Goal: Find specific page/section: Find specific page/section

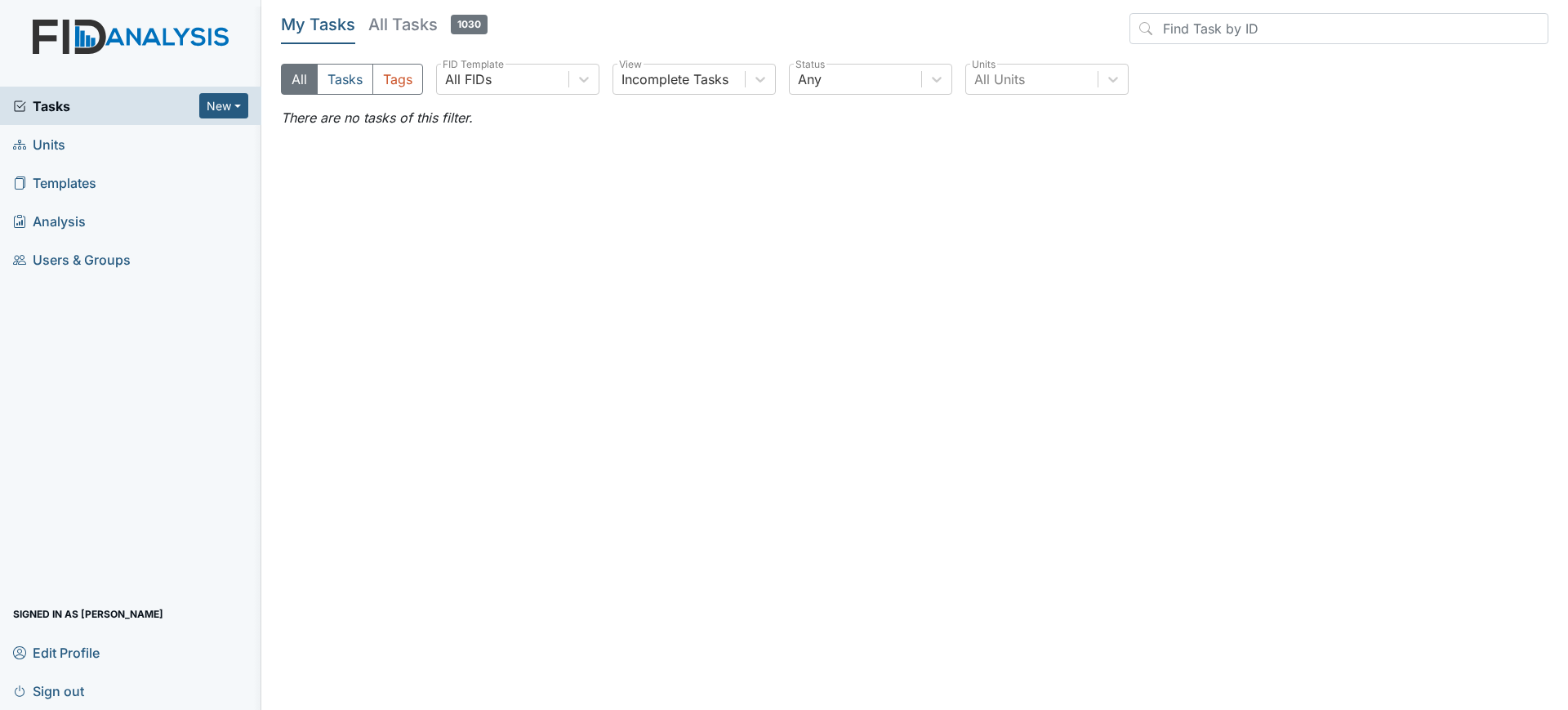
click at [113, 147] on link "Units" at bounding box center [131, 144] width 261 height 38
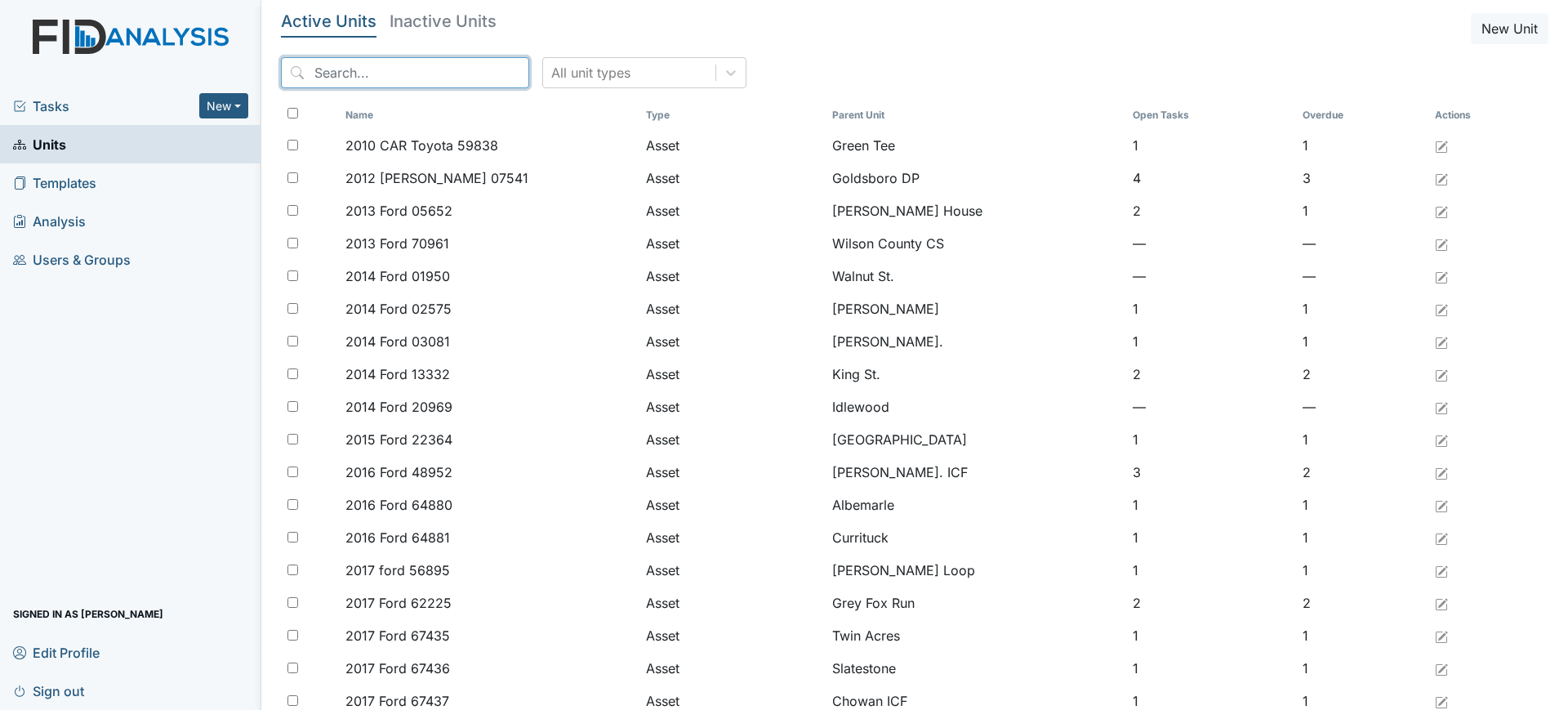
click at [454, 70] on input "search" at bounding box center [405, 72] width 248 height 31
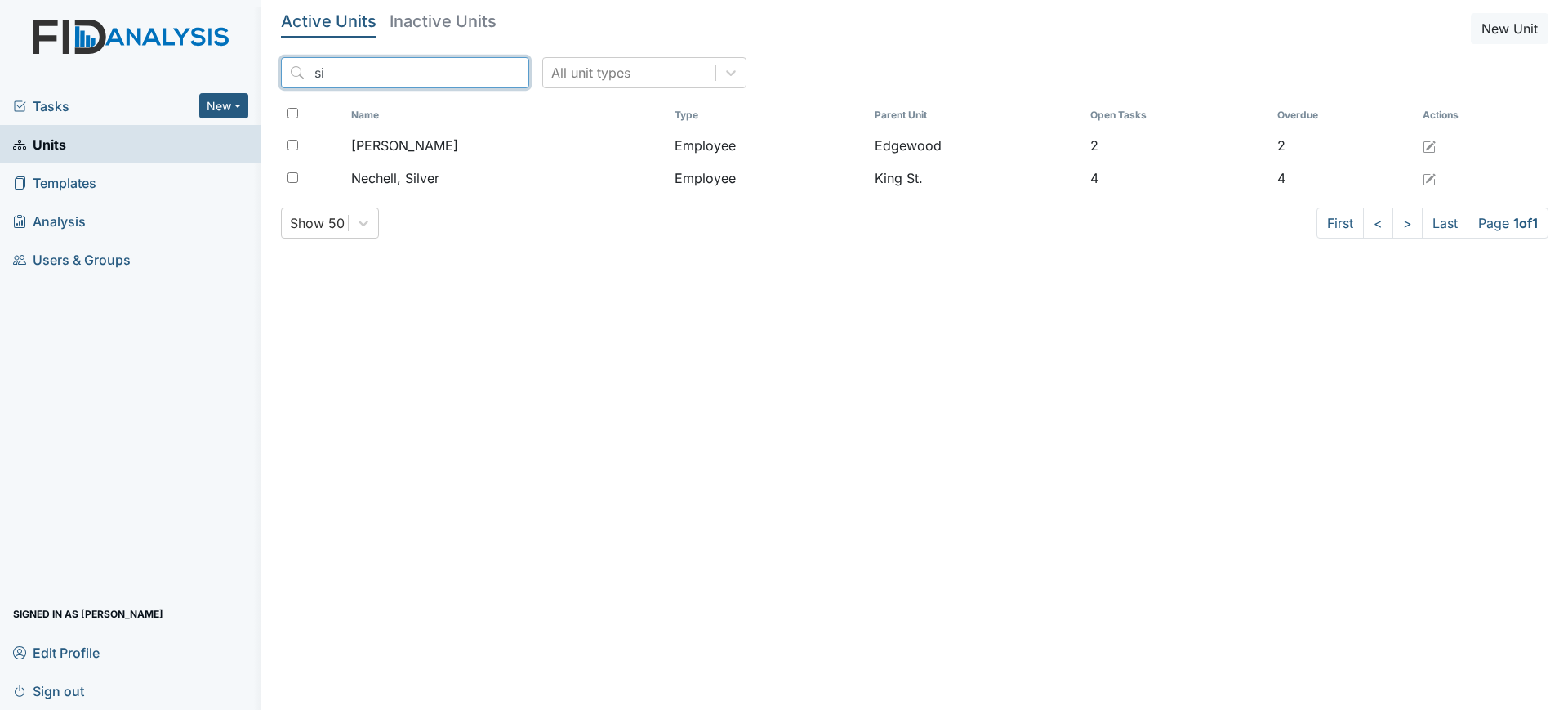
type input "s"
